Goal: Task Accomplishment & Management: Manage account settings

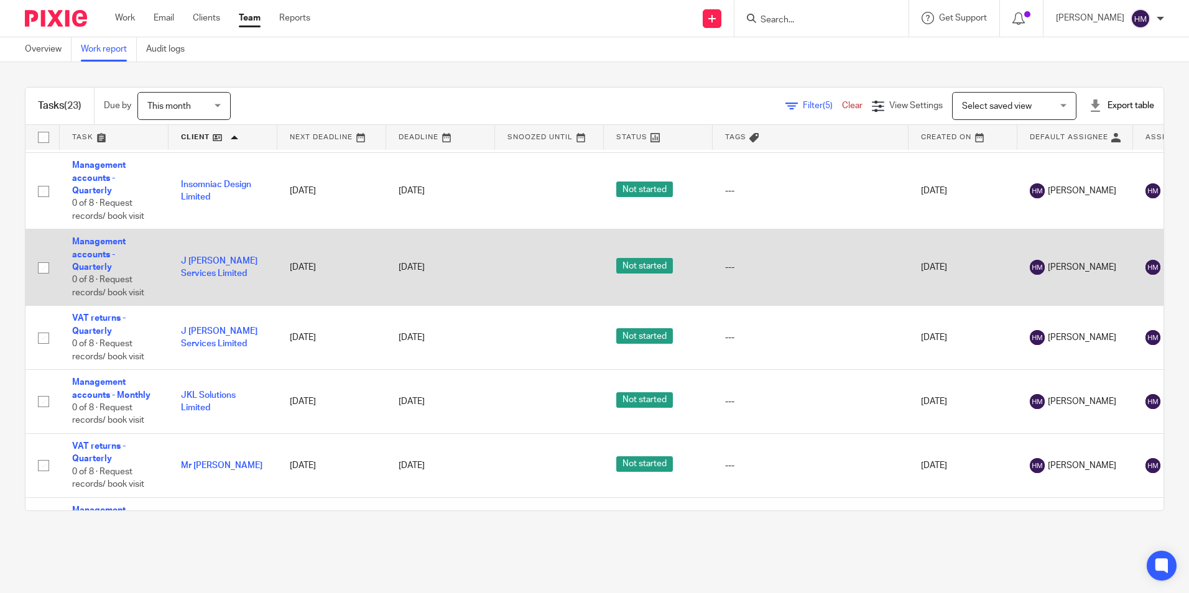
scroll to position [871, 0]
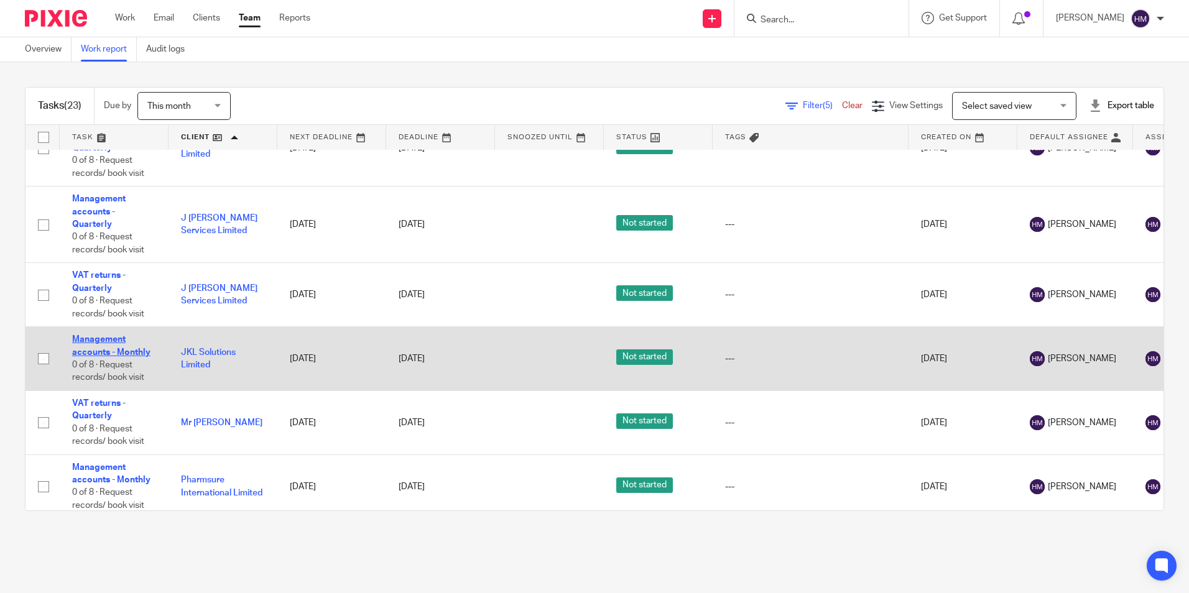
click at [90, 352] on link "Management accounts - Monthly" at bounding box center [111, 345] width 78 height 21
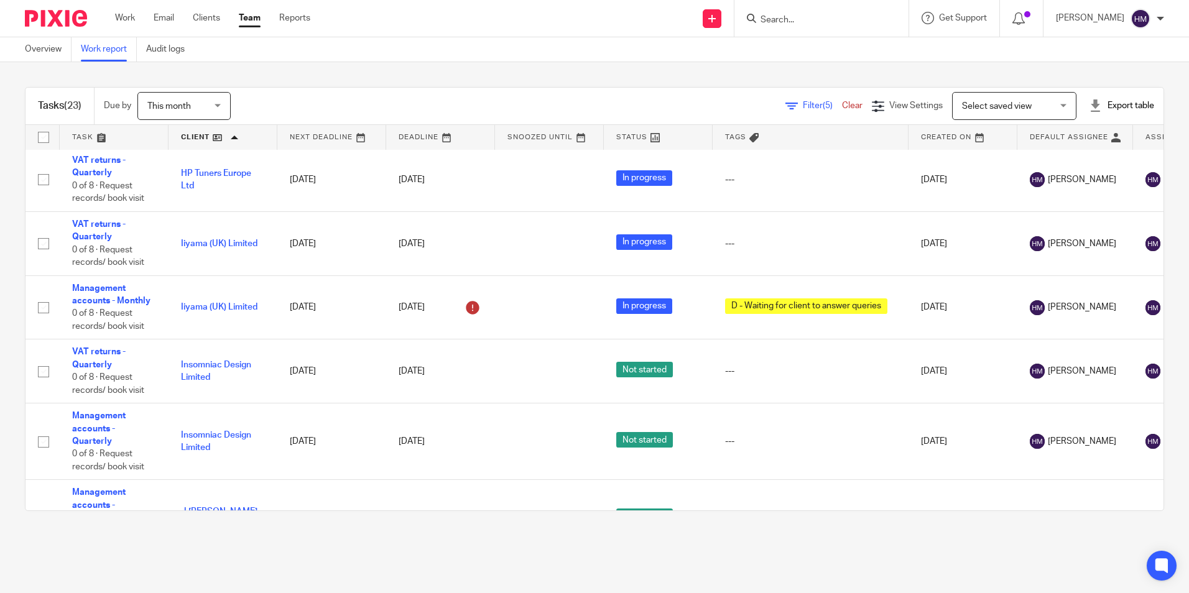
scroll to position [336, 0]
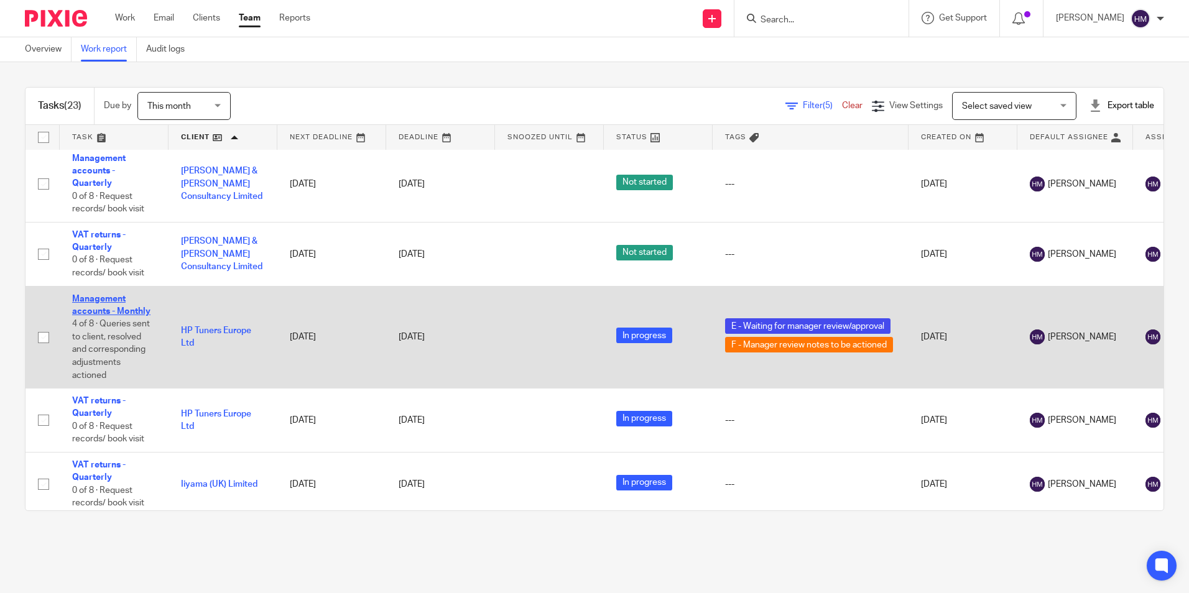
click at [126, 310] on link "Management accounts - Monthly" at bounding box center [111, 305] width 78 height 21
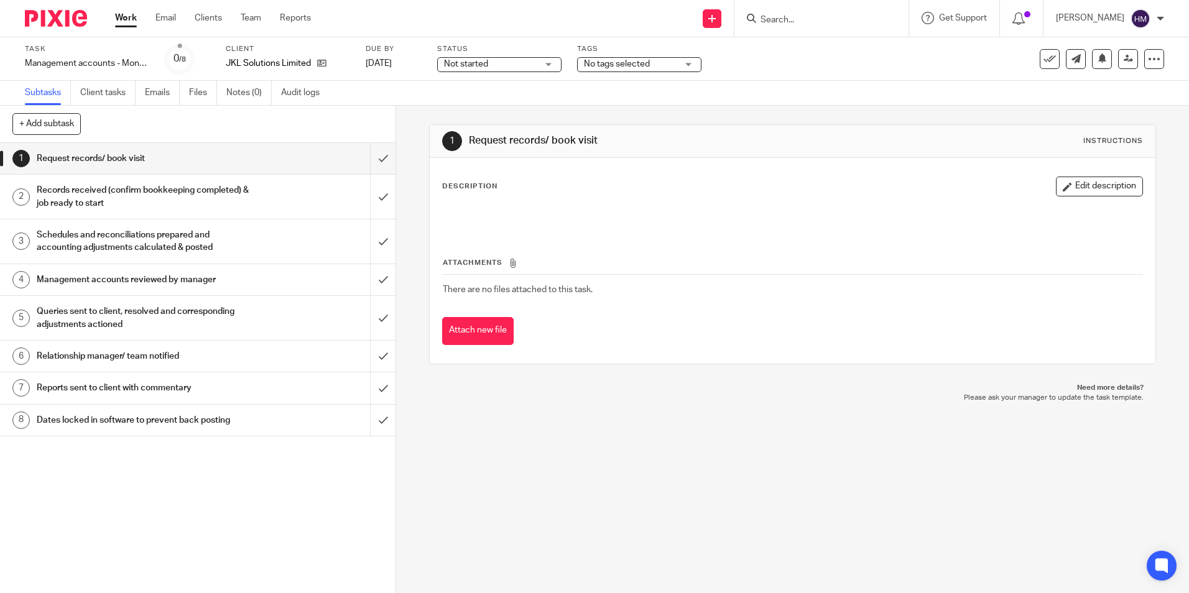
click at [529, 61] on span "Not started" at bounding box center [490, 64] width 93 height 13
drag, startPoint x: 509, startPoint y: 113, endPoint x: 595, endPoint y: 85, distance: 91.0
click at [509, 113] on li "In progress" at bounding box center [499, 109] width 123 height 25
click at [637, 67] on span "No tags selected" at bounding box center [617, 64] width 66 height 9
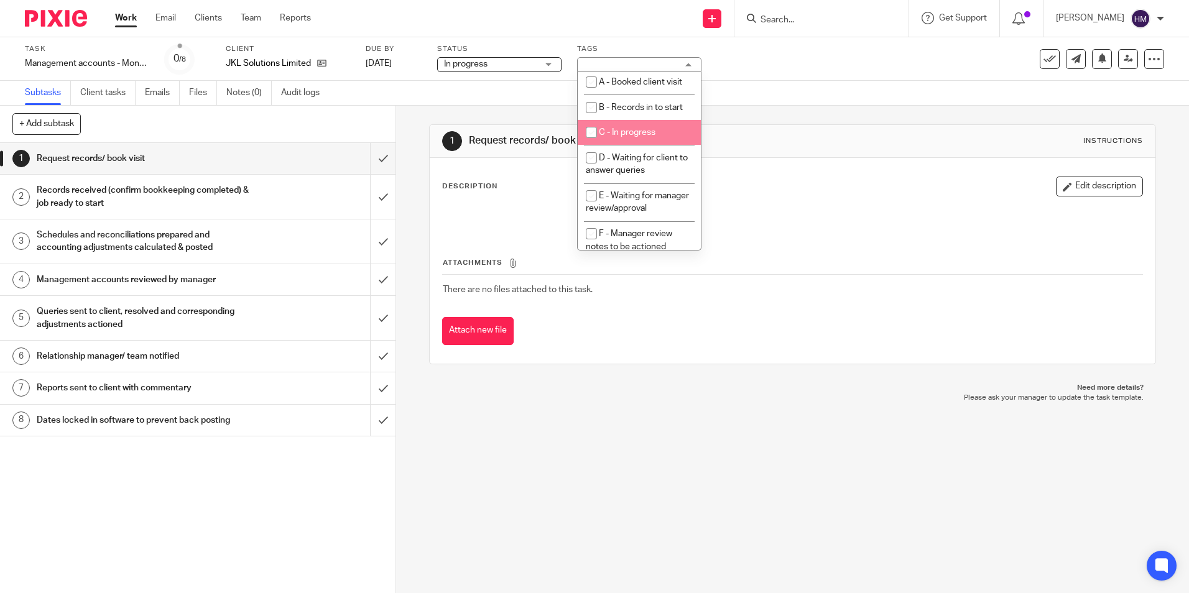
scroll to position [62, 0]
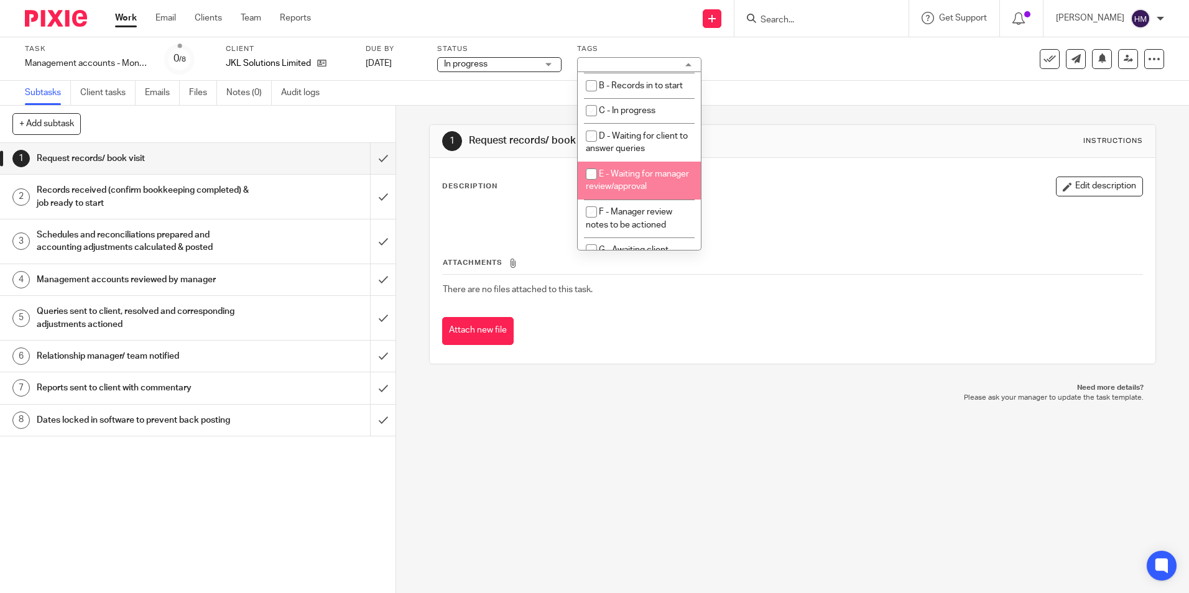
click at [641, 187] on li "E - Waiting for manager review/approval" at bounding box center [639, 181] width 123 height 38
checkbox input "true"
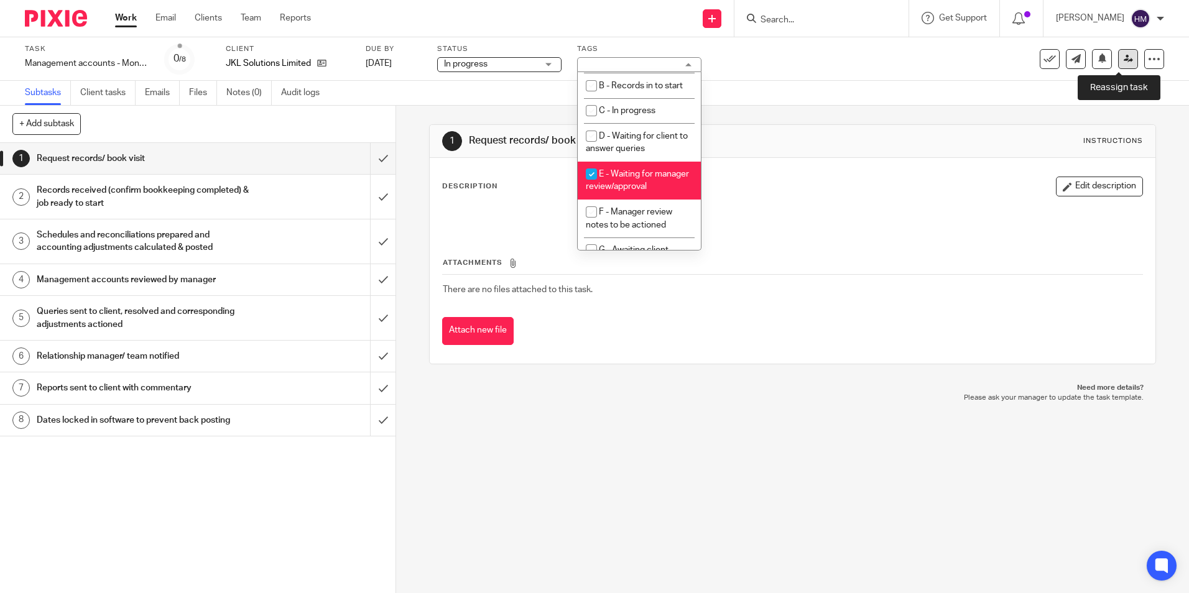
click at [1118, 65] on link at bounding box center [1128, 59] width 20 height 20
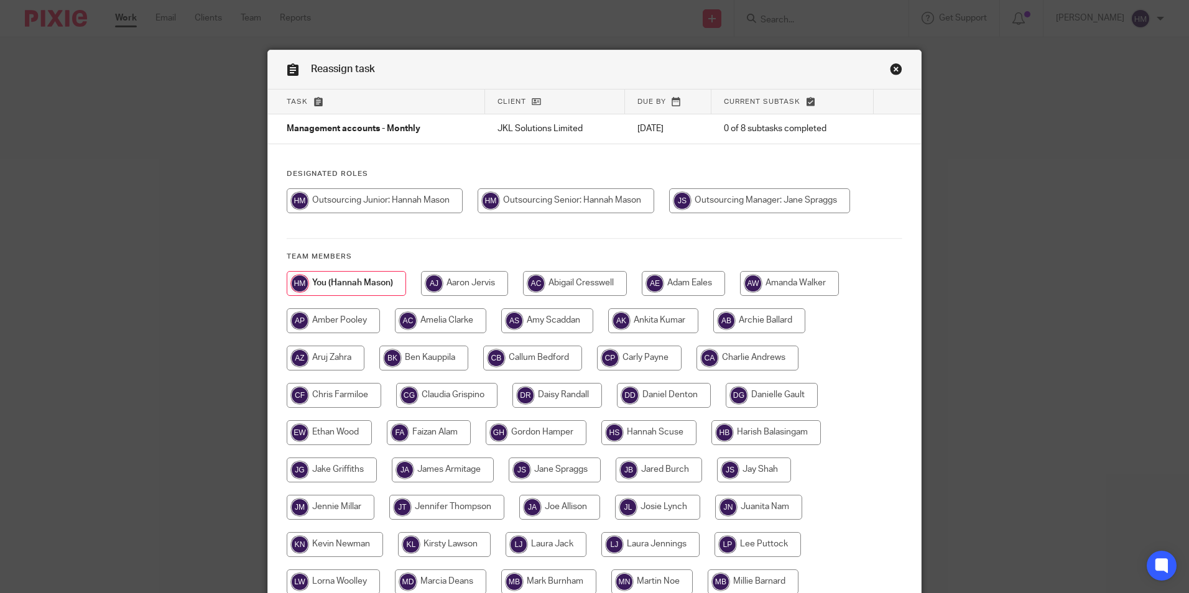
click at [695, 205] on input "radio" at bounding box center [759, 200] width 181 height 25
radio input "true"
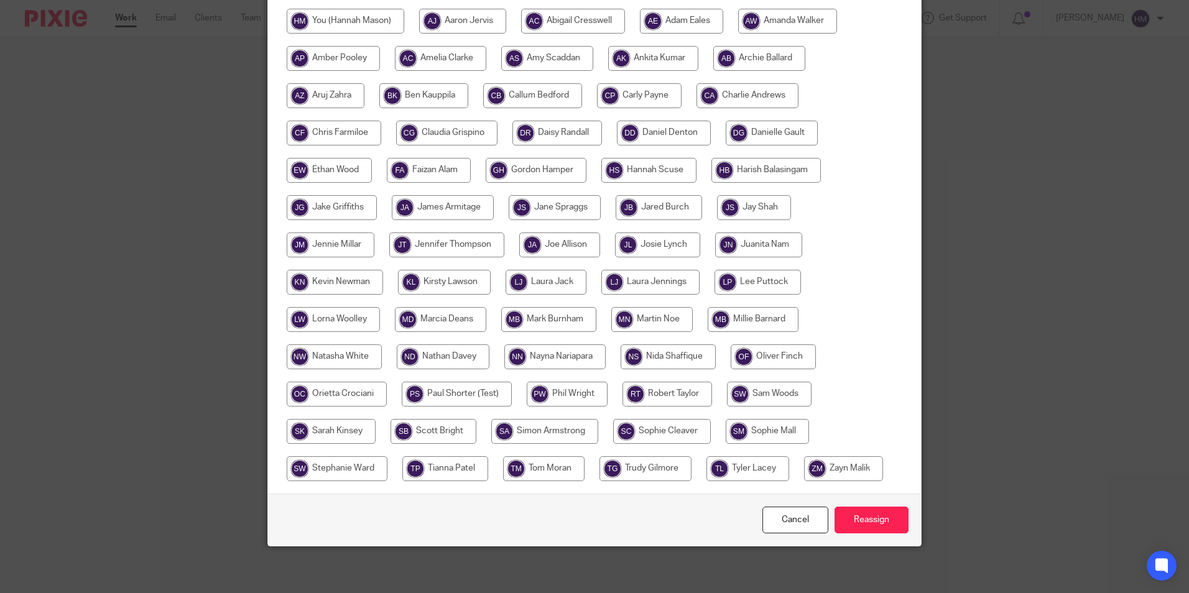
scroll to position [266, 0]
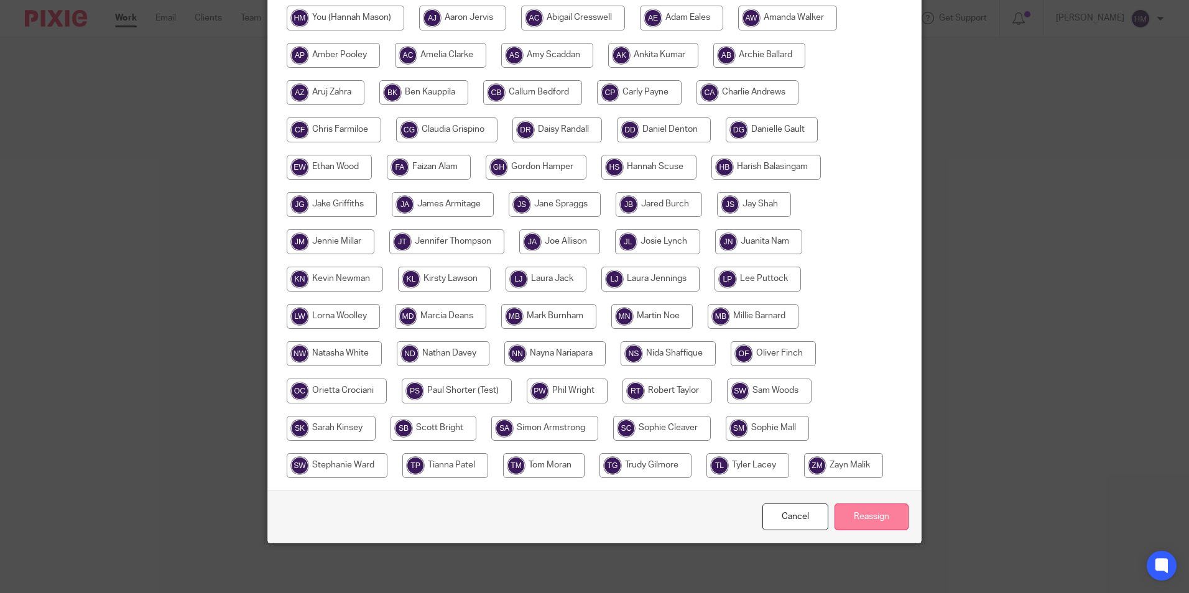
click at [885, 518] on input "Reassign" at bounding box center [872, 517] width 74 height 27
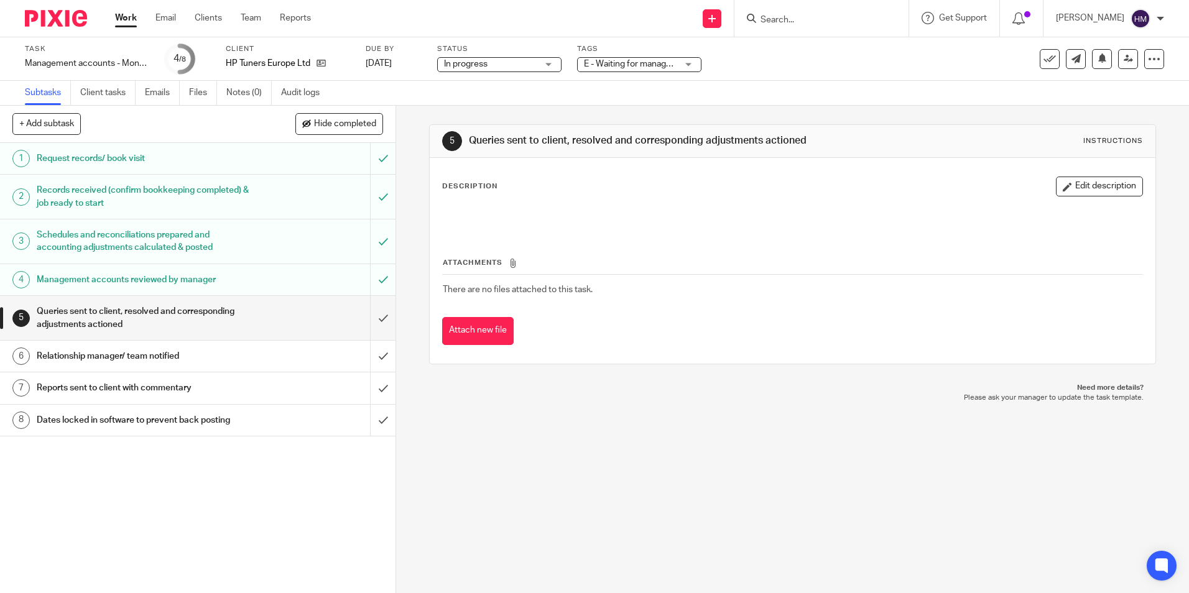
click at [621, 62] on span "E - Waiting for manager review/approval + 1" at bounding box center [667, 64] width 167 height 9
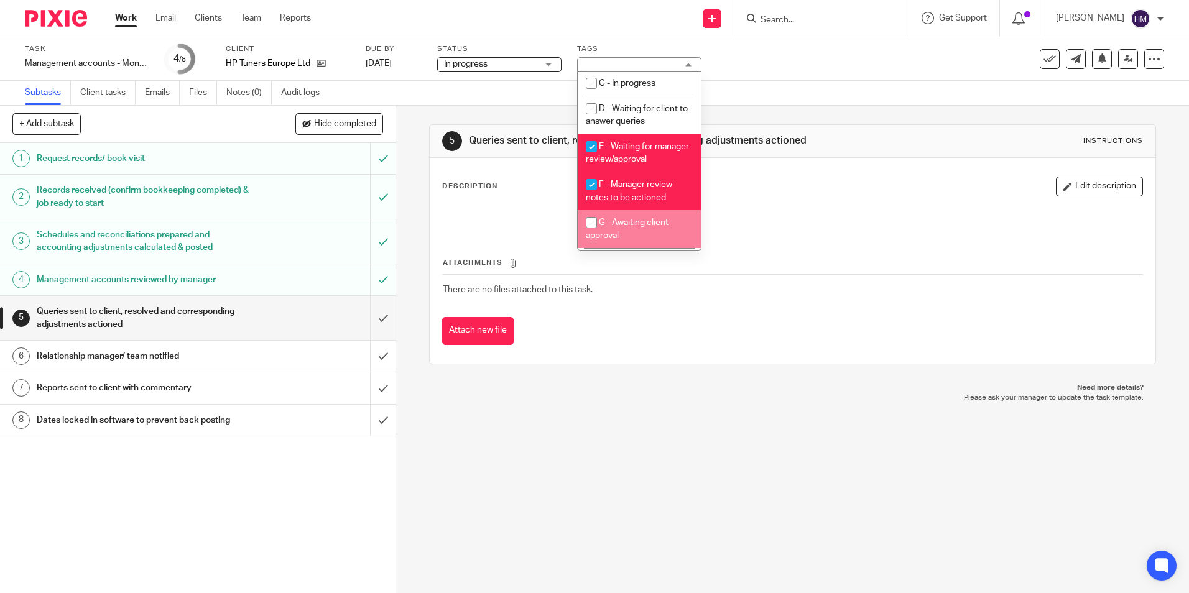
scroll to position [124, 0]
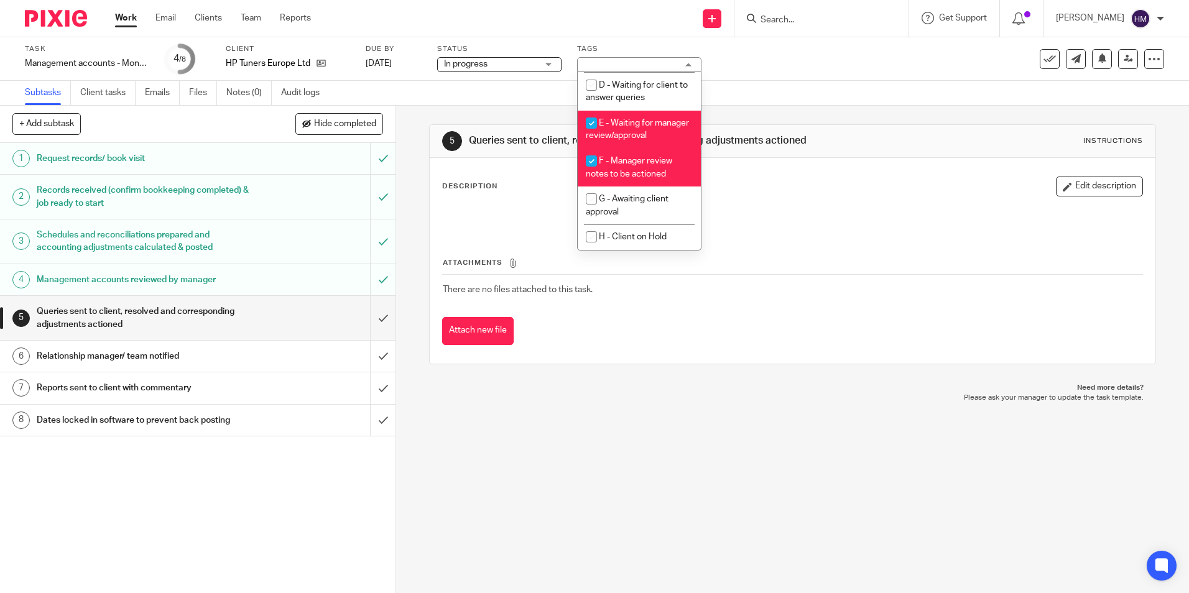
click at [620, 173] on span "F - Manager review notes to be actioned" at bounding box center [629, 168] width 86 height 22
checkbox input "false"
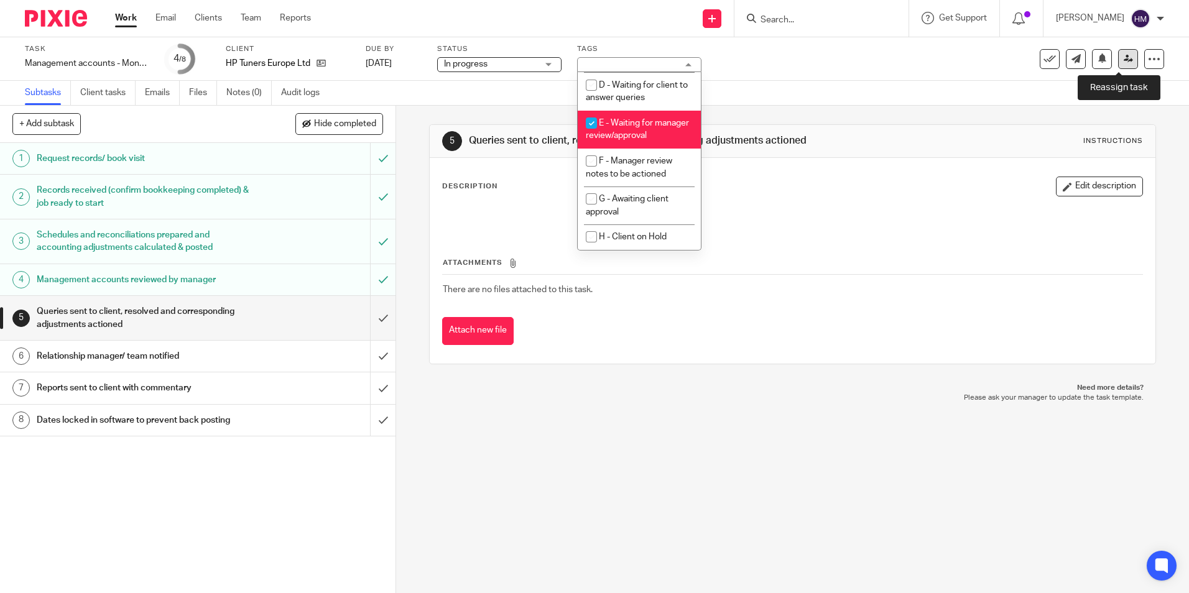
click at [1124, 61] on icon at bounding box center [1128, 58] width 9 height 9
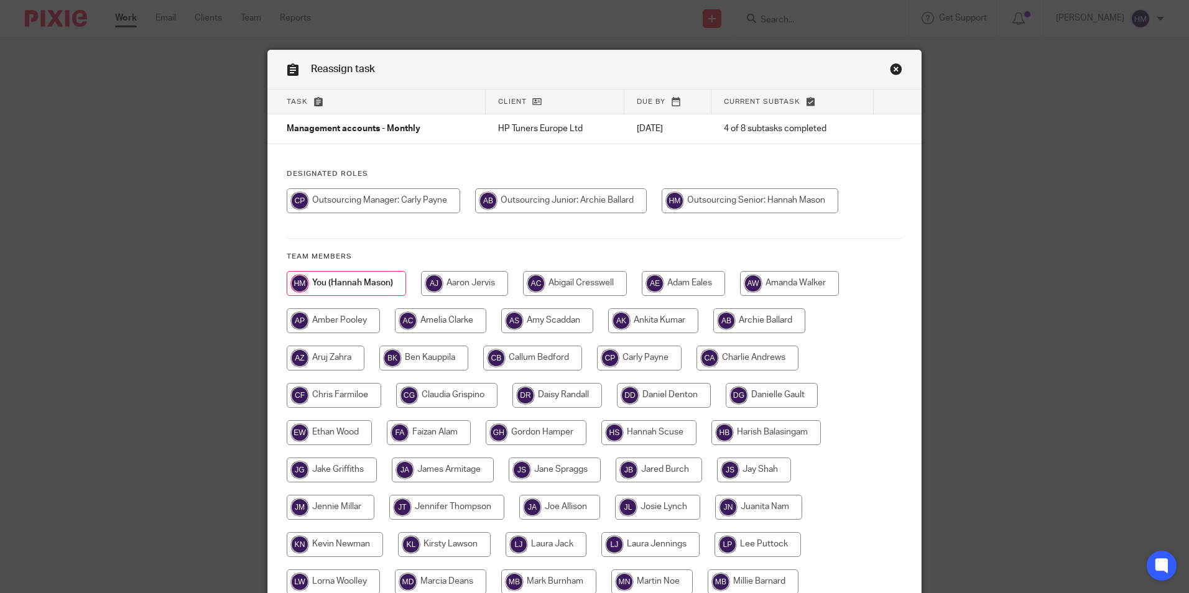
click at [438, 207] on input "radio" at bounding box center [373, 200] width 173 height 25
radio input "true"
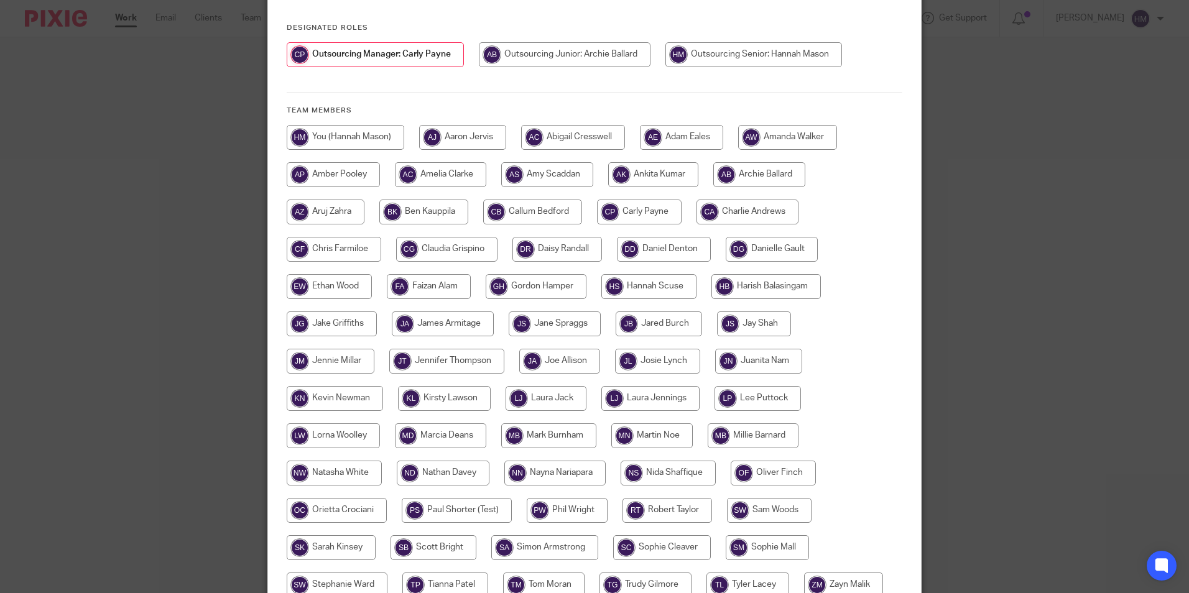
scroll to position [266, 0]
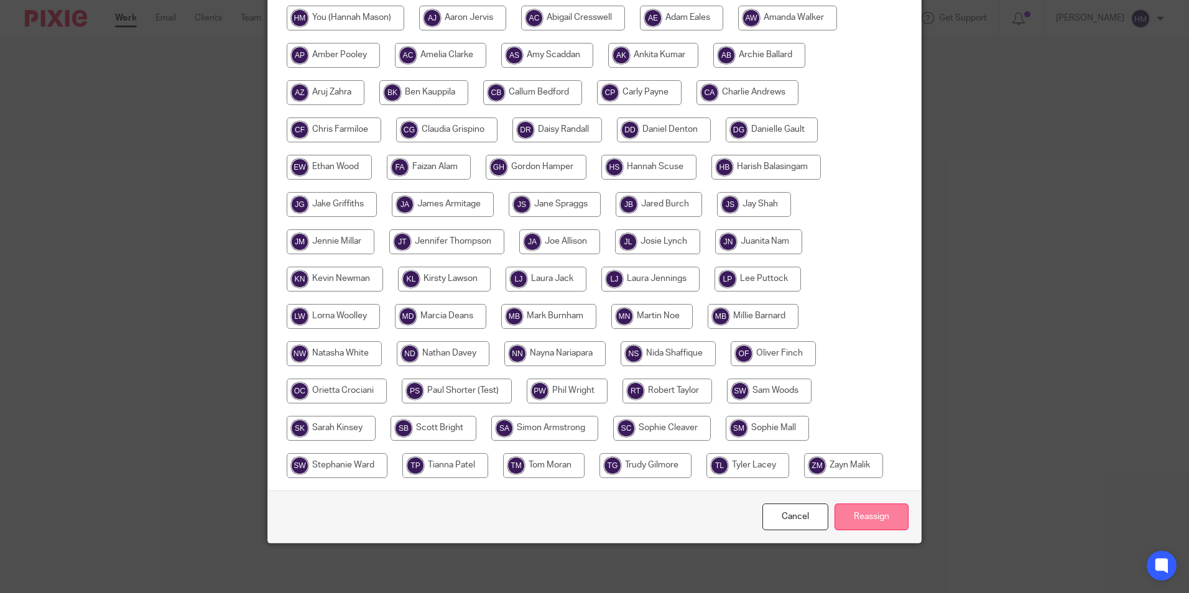
click at [849, 519] on input "Reassign" at bounding box center [872, 517] width 74 height 27
